Goal: Information Seeking & Learning: Learn about a topic

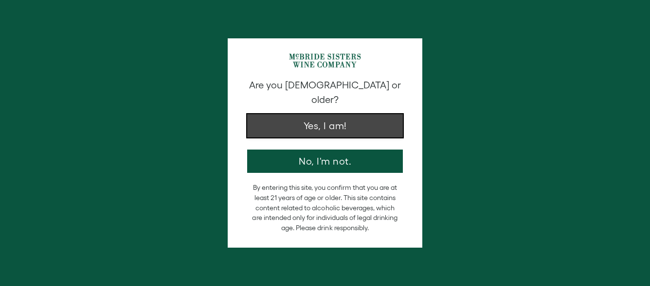
click at [316, 114] on button "Yes, I am!" at bounding box center [325, 125] width 156 height 23
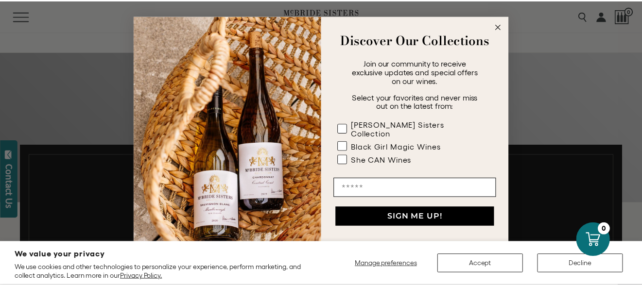
scroll to position [301, 0]
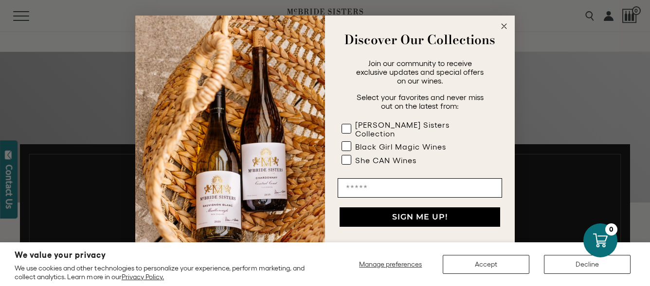
drag, startPoint x: 646, startPoint y: 21, endPoint x: 651, endPoint y: 52, distance: 30.5
click at [505, 32] on circle "Close dialog" at bounding box center [503, 26] width 11 height 11
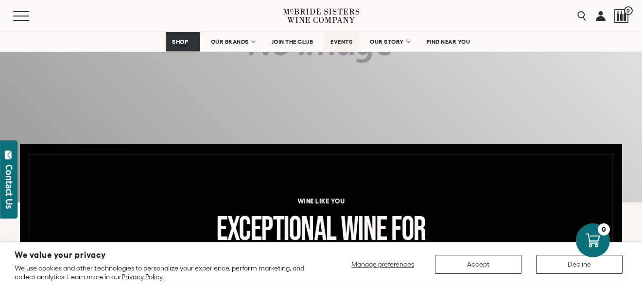
click at [343, 45] on span "EVENTS" at bounding box center [342, 41] width 22 height 7
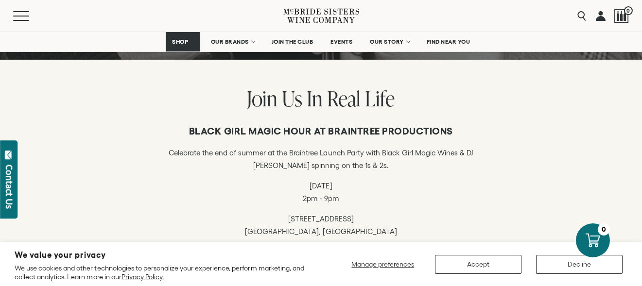
scroll to position [237, 0]
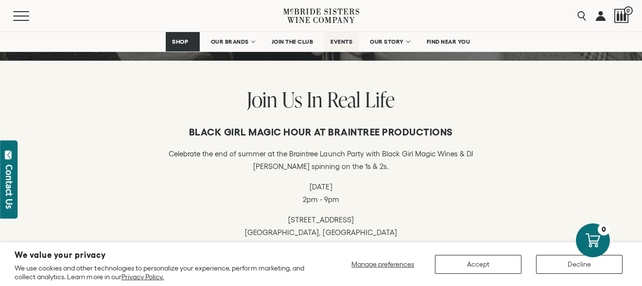
click at [342, 45] on span "EVENTS" at bounding box center [342, 41] width 22 height 7
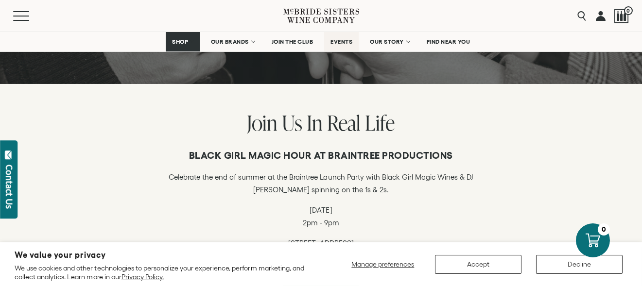
scroll to position [212, 0]
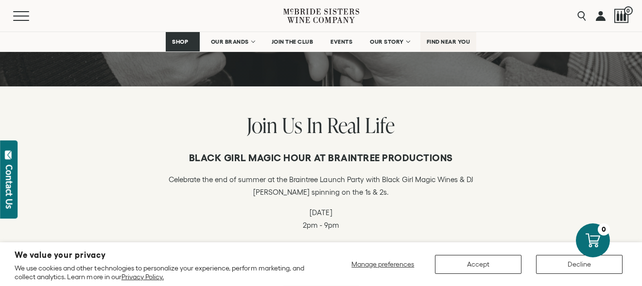
click at [450, 43] on span "FIND NEAR YOU" at bounding box center [449, 41] width 44 height 7
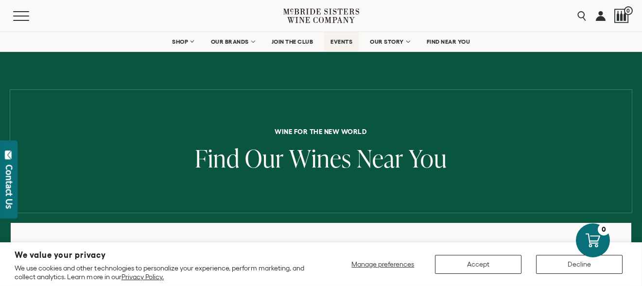
click at [345, 41] on span "EVENTS" at bounding box center [342, 41] width 22 height 7
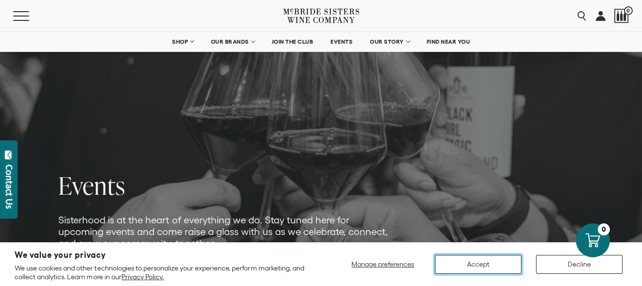
click at [492, 266] on button "Accept" at bounding box center [478, 264] width 87 height 19
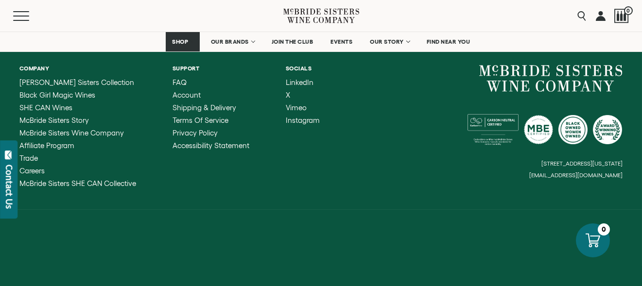
scroll to position [952, 0]
click at [92, 137] on span "McBride Sisters Wine Company" at bounding box center [71, 133] width 105 height 8
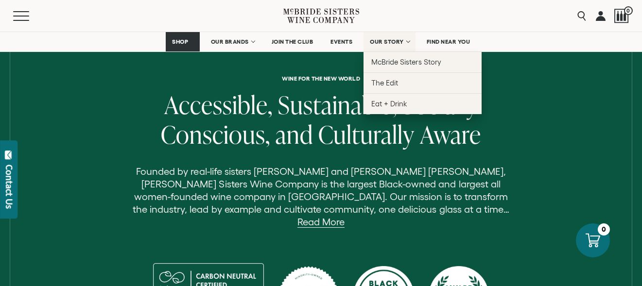
scroll to position [254, 0]
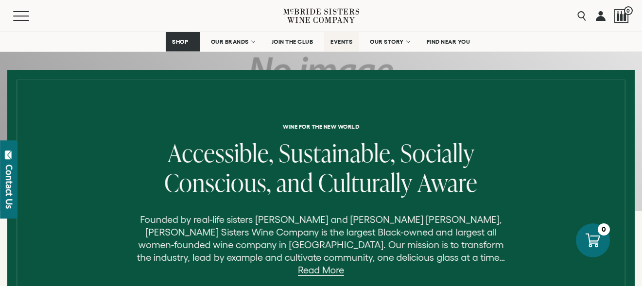
click at [339, 45] on span "EVENTS" at bounding box center [342, 41] width 22 height 7
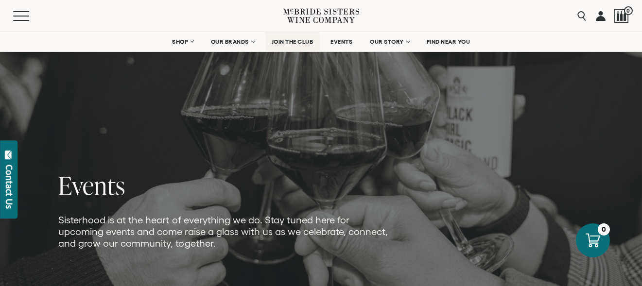
click at [288, 45] on span "JOIN THE CLUB" at bounding box center [293, 41] width 42 height 7
click at [342, 45] on span "EVENTS" at bounding box center [342, 41] width 22 height 7
click at [29, 16] on button "Menu" at bounding box center [30, 16] width 35 height 10
